Goal: Contribute content

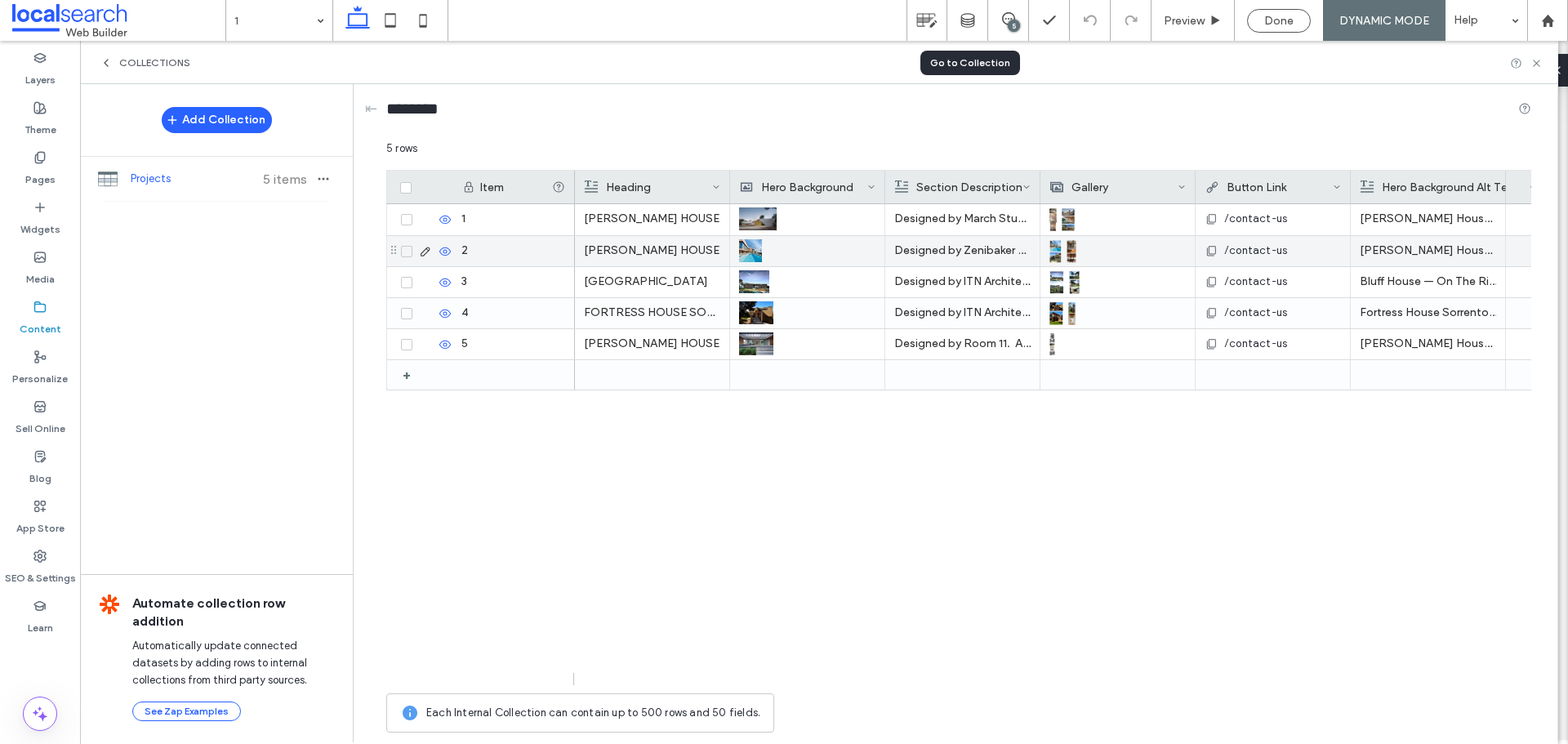
click at [927, 215] on p "Designed by March Studios." at bounding box center [963, 218] width 136 height 29
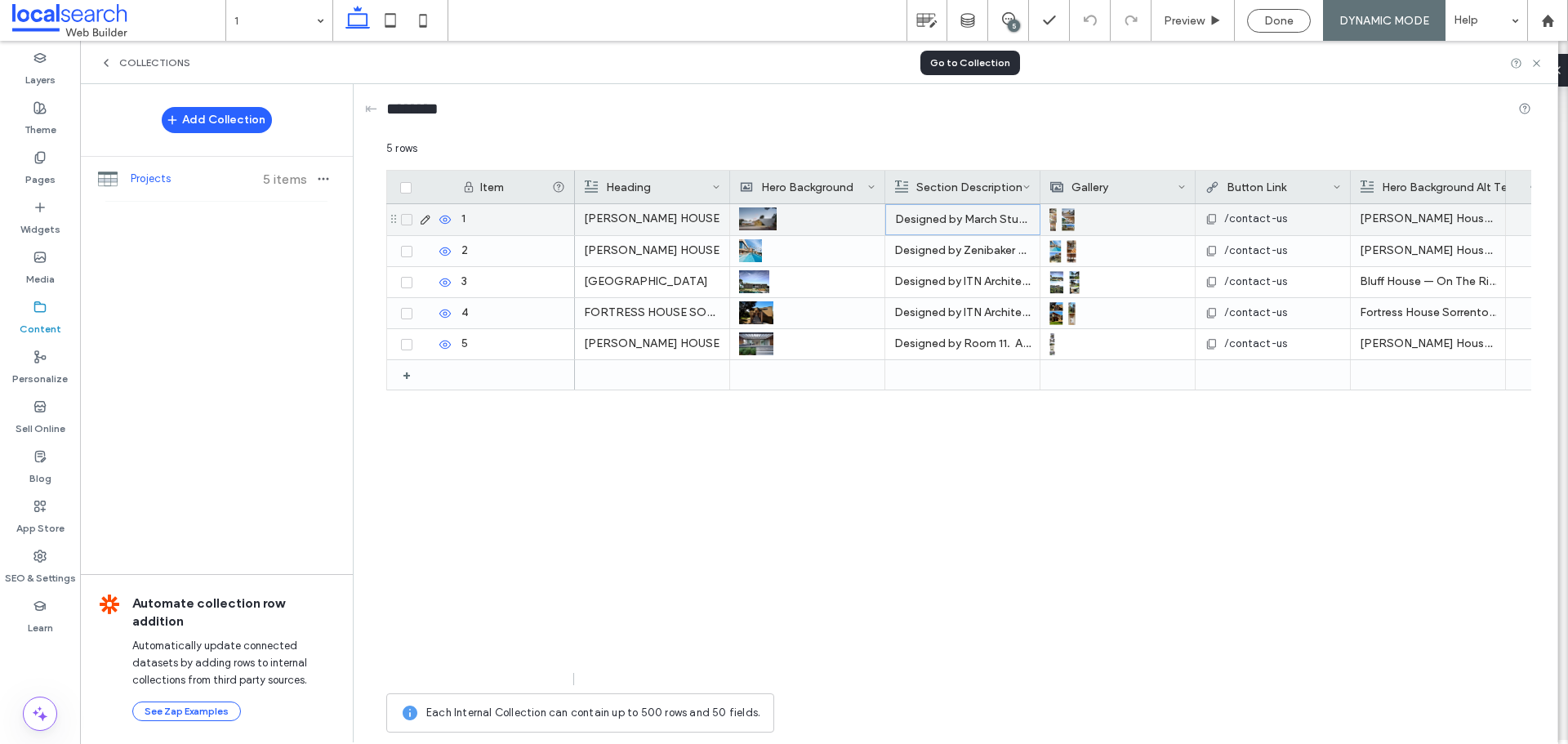
click at [927, 215] on p "Designed by March Studios." at bounding box center [963, 219] width 136 height 29
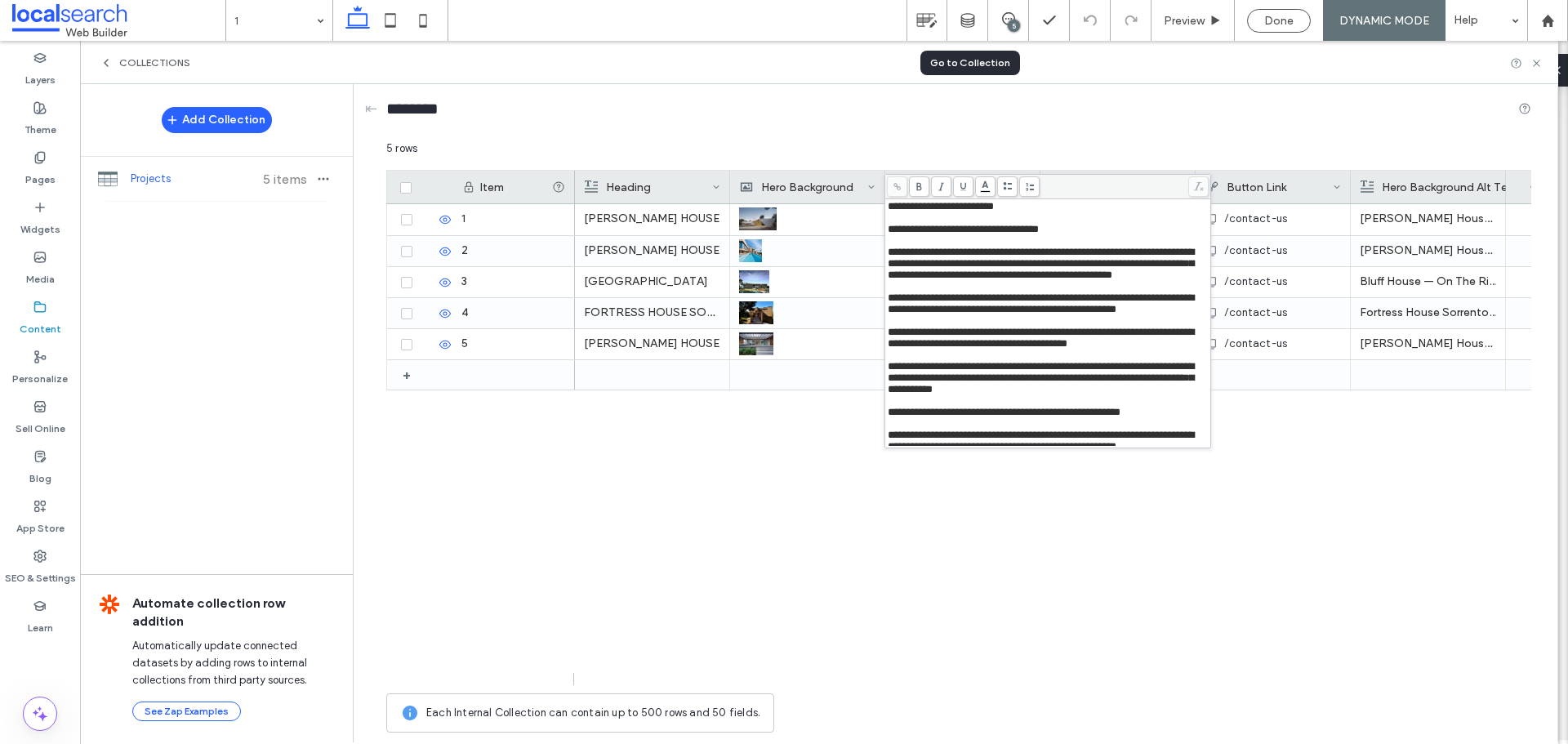
click at [1148, 314] on span "**********" at bounding box center [1041, 303] width 307 height 22
click at [1276, 28] on div "Done" at bounding box center [1279, 21] width 64 height 24
